Goal: Task Accomplishment & Management: Manage account settings

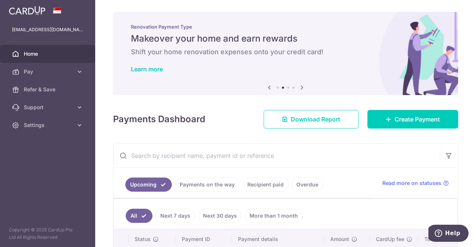
scroll to position [0, 118]
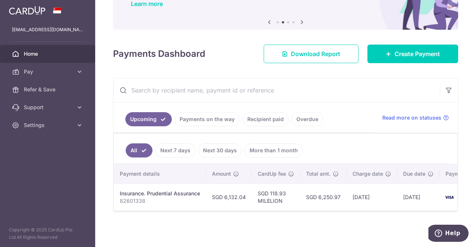
click at [273, 119] on link "Recipient paid" at bounding box center [266, 119] width 46 height 14
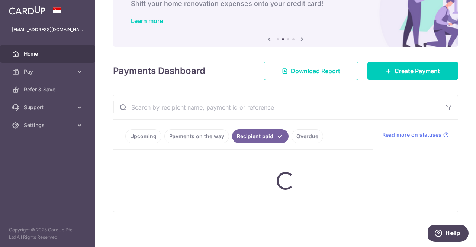
scroll to position [69, 0]
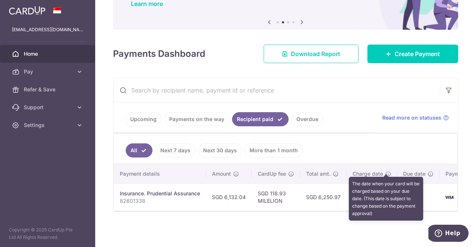
click at [387, 171] on icon at bounding box center [389, 174] width 6 height 6
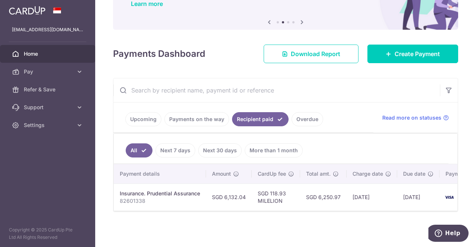
click at [204, 115] on link "Payments on the way" at bounding box center [196, 119] width 65 height 14
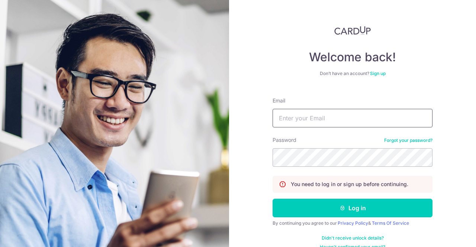
click at [323, 112] on input "Email" at bounding box center [353, 118] width 160 height 19
type input "[EMAIL_ADDRESS][DOMAIN_NAME]"
click at [273, 199] on button "Log in" at bounding box center [353, 208] width 160 height 19
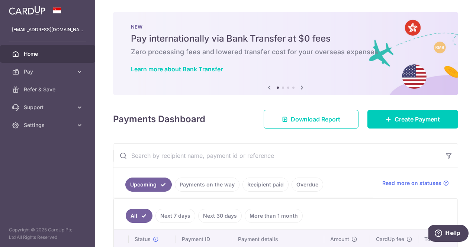
click at [207, 183] on link "Payments on the way" at bounding box center [207, 185] width 65 height 14
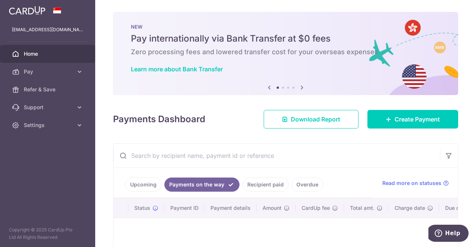
click at [250, 185] on link "Recipient paid" at bounding box center [266, 185] width 46 height 14
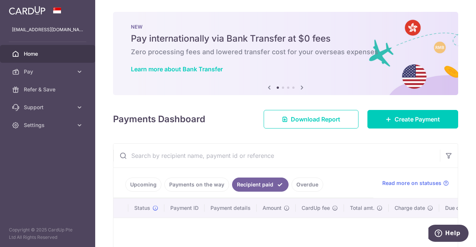
click at [305, 184] on link "Overdue" at bounding box center [308, 185] width 32 height 14
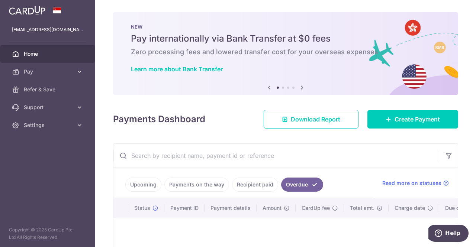
click at [151, 182] on link "Upcoming" at bounding box center [143, 185] width 36 height 14
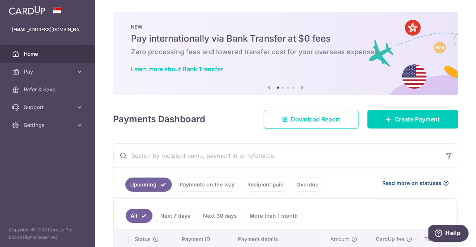
click at [444, 183] on icon at bounding box center [446, 183] width 6 height 6
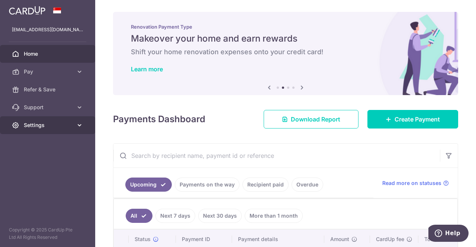
click at [24, 132] on link "Settings" at bounding box center [47, 125] width 95 height 18
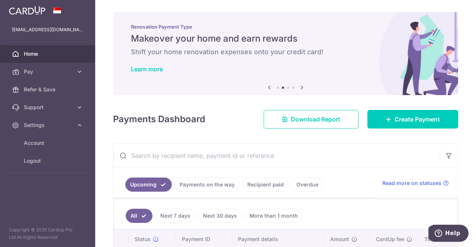
click at [52, 171] on ul "Account Logout" at bounding box center [47, 156] width 95 height 45
click at [53, 166] on link "Logout" at bounding box center [47, 161] width 95 height 18
